Goal: Transaction & Acquisition: Purchase product/service

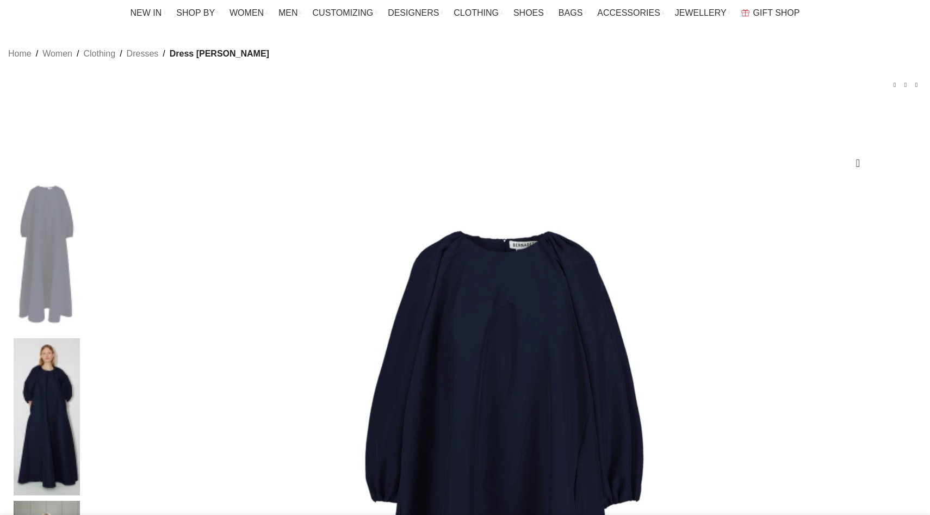
scroll to position [34, 0]
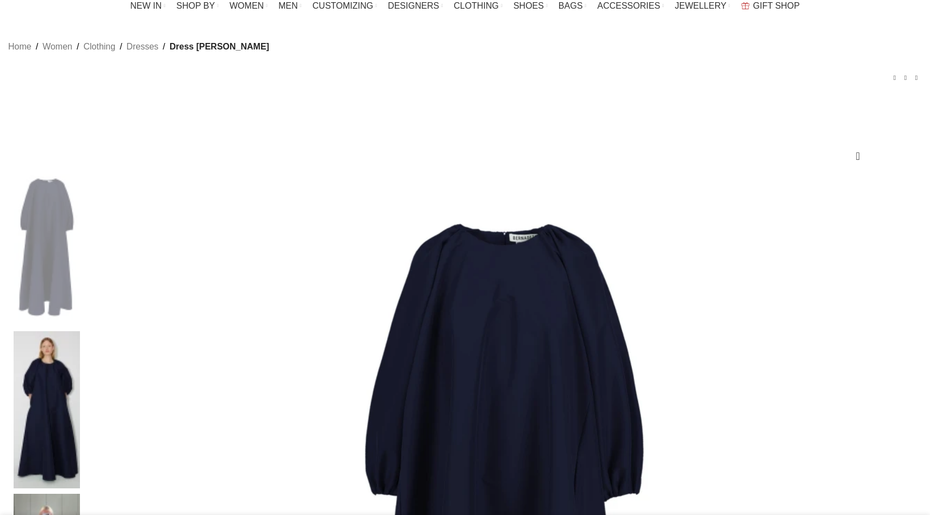
select select "6-[GEOGRAPHIC_DATA]"
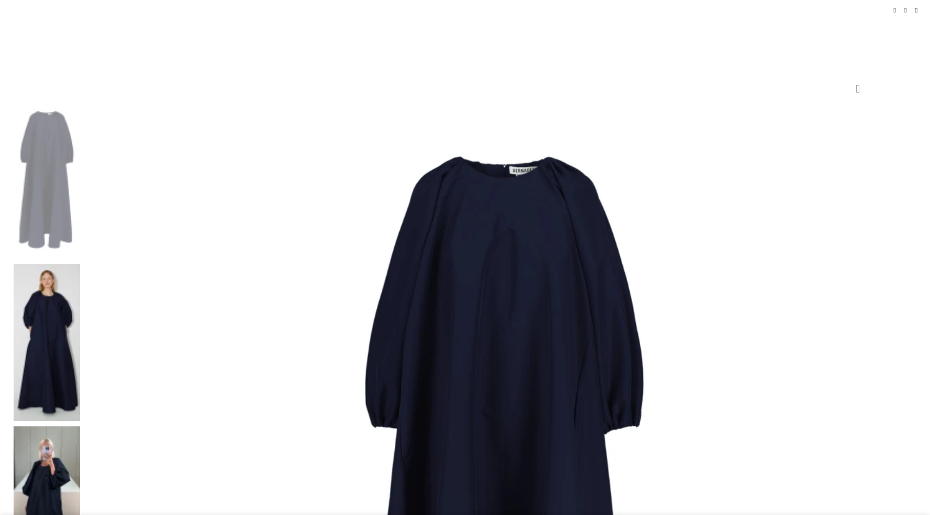
scroll to position [0, 229]
select select
